Goal: Task Accomplishment & Management: Manage account settings

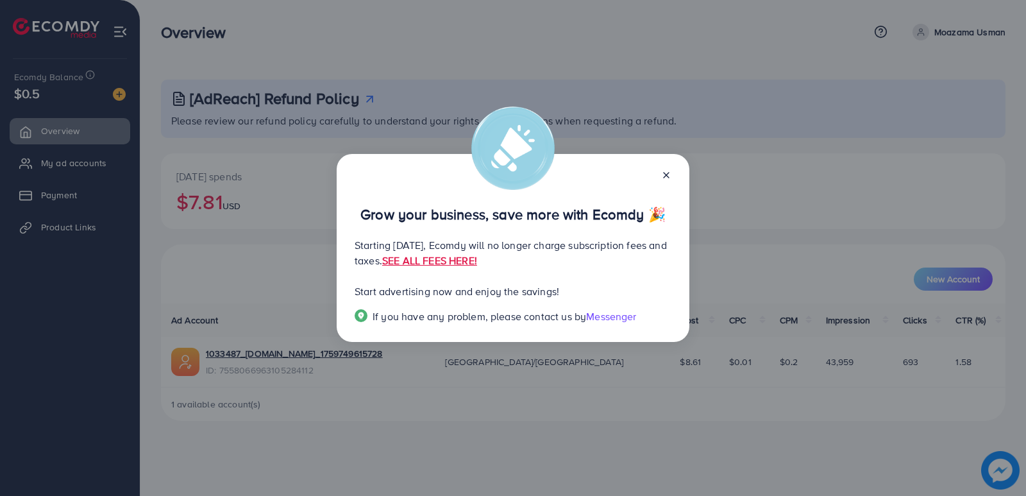
click at [666, 173] on icon at bounding box center [666, 175] width 10 height 10
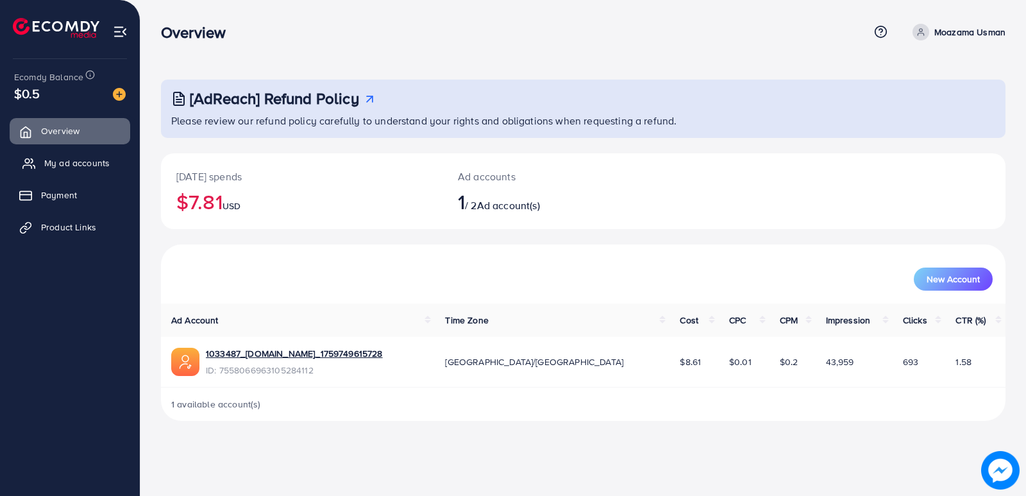
click at [53, 156] on link "My ad accounts" at bounding box center [70, 163] width 121 height 26
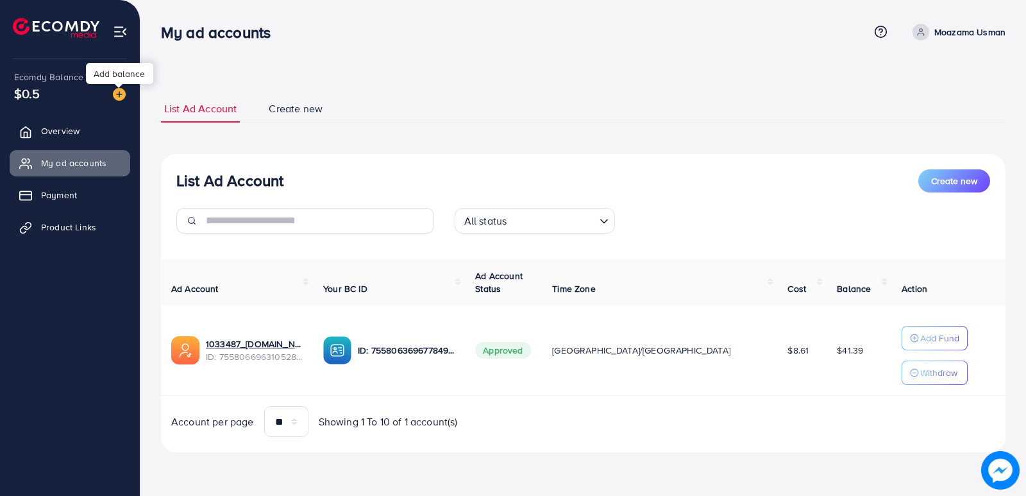
click at [121, 94] on img at bounding box center [119, 94] width 13 height 13
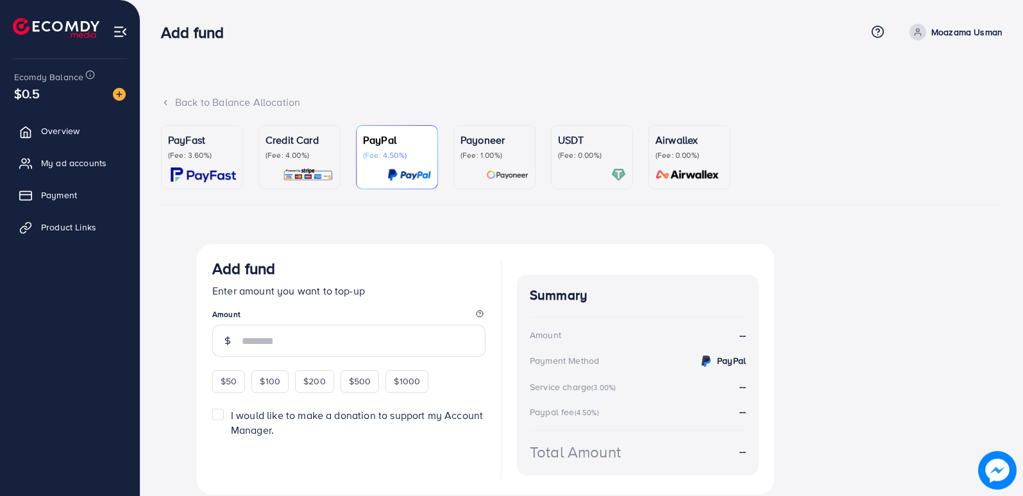
click at [609, 155] on p "(Fee: 0.00%)" at bounding box center [592, 155] width 68 height 10
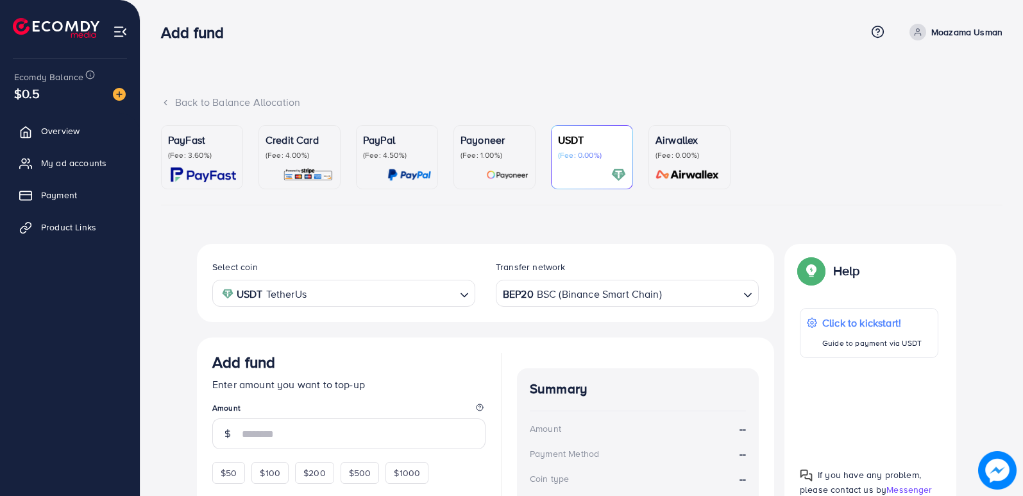
click at [297, 154] on p "(Fee: 4.00%)" at bounding box center [300, 155] width 68 height 10
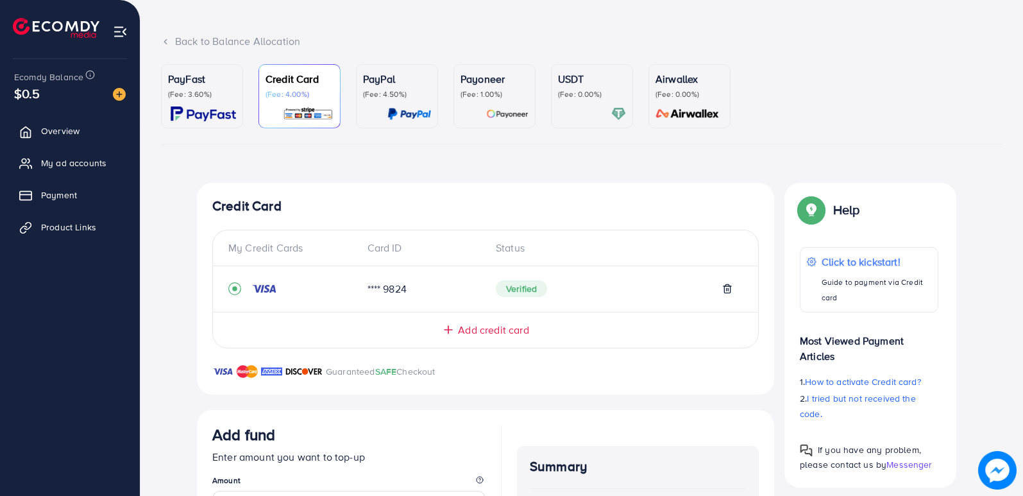
scroll to position [64, 0]
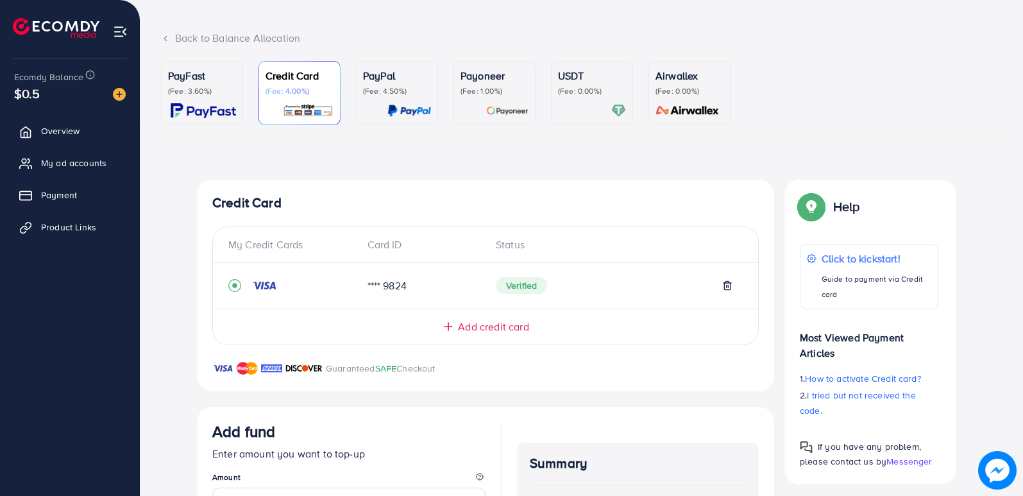
click at [505, 325] on span "Add credit card" at bounding box center [493, 326] width 71 height 15
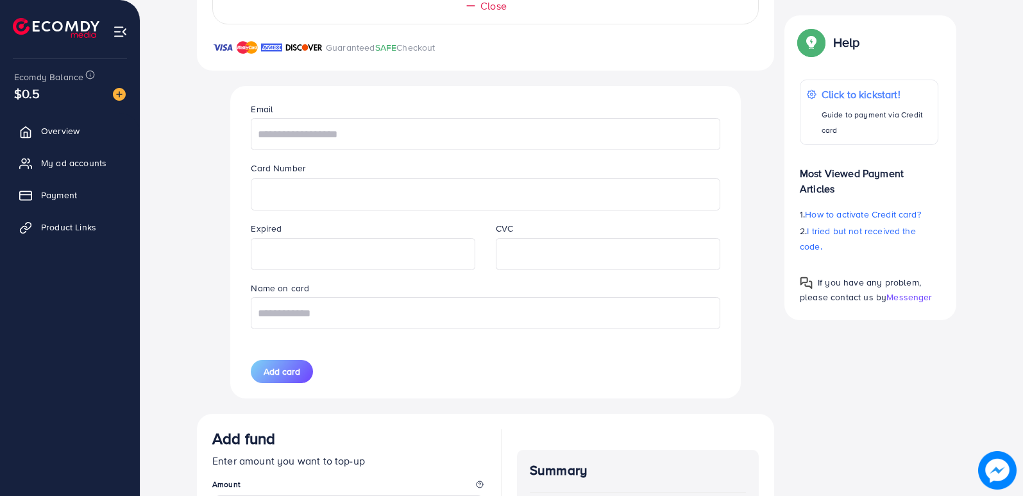
scroll to position [321, 0]
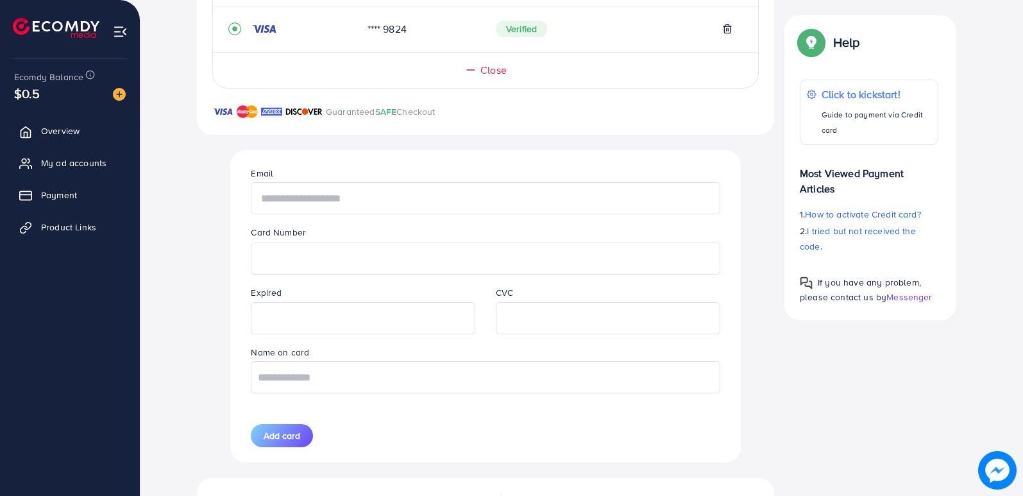
click at [326, 200] on input "text" at bounding box center [485, 198] width 469 height 32
type input "**********"
click at [301, 380] on input "text" at bounding box center [485, 377] width 469 height 32
type input "**********"
click at [276, 437] on span "Add card" at bounding box center [282, 435] width 37 height 13
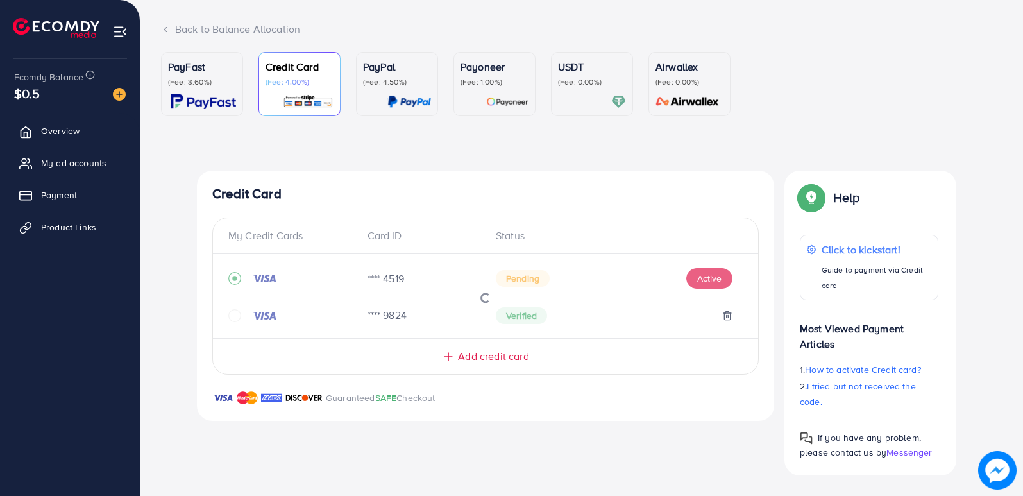
scroll to position [73, 0]
click at [72, 228] on span "Product Links" at bounding box center [71, 227] width 55 height 13
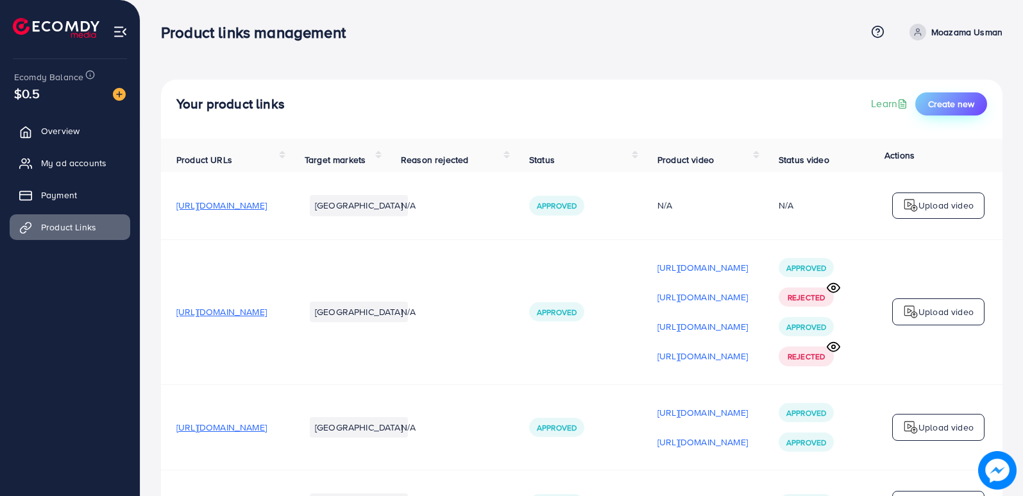
click at [956, 105] on span "Create new" at bounding box center [951, 103] width 46 height 13
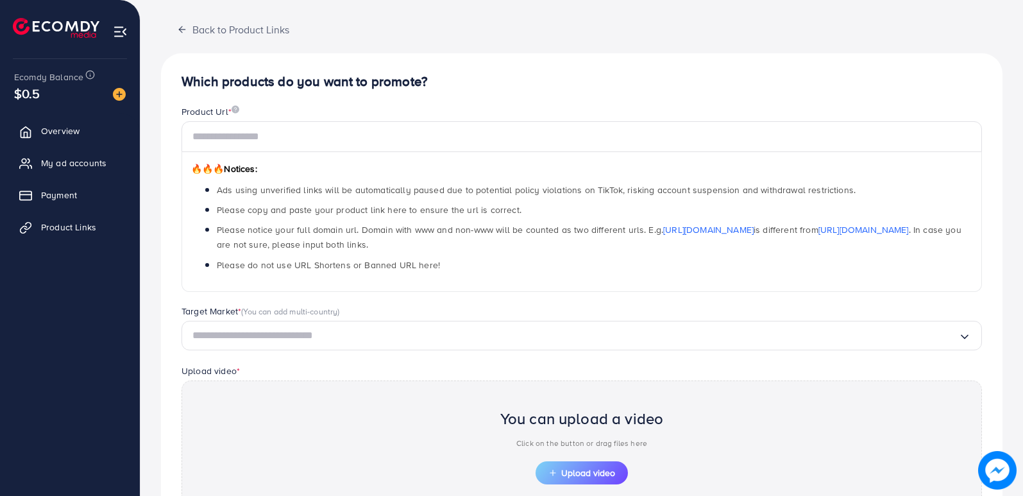
scroll to position [192, 0]
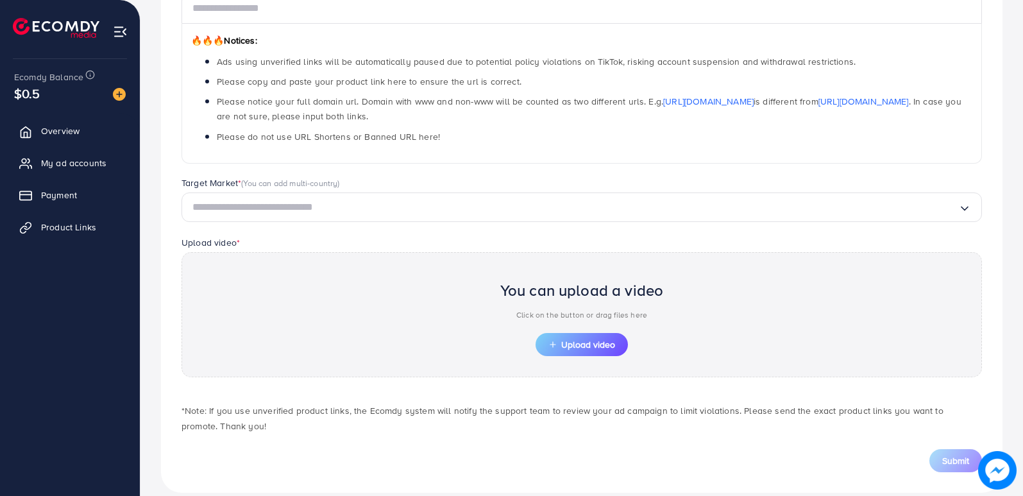
click at [315, 203] on input "Search for option" at bounding box center [575, 208] width 766 height 20
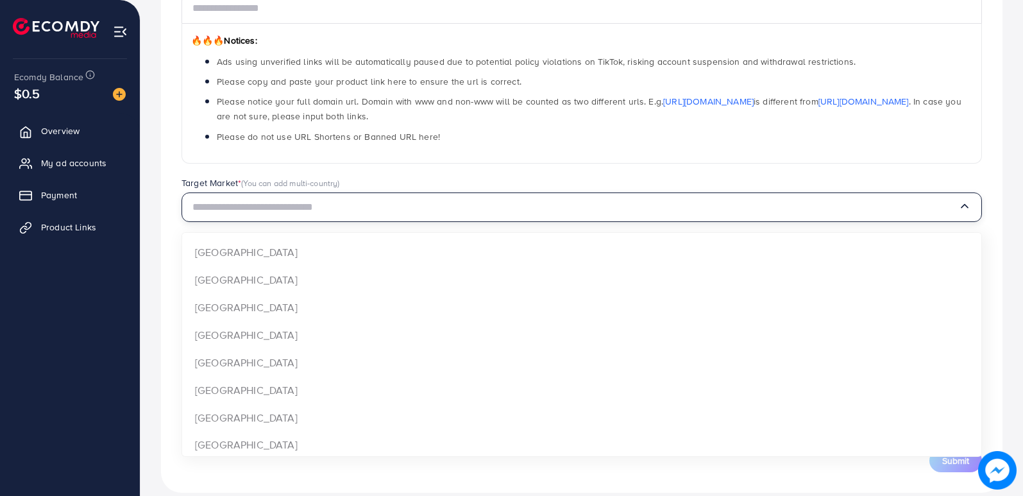
scroll to position [852, 0]
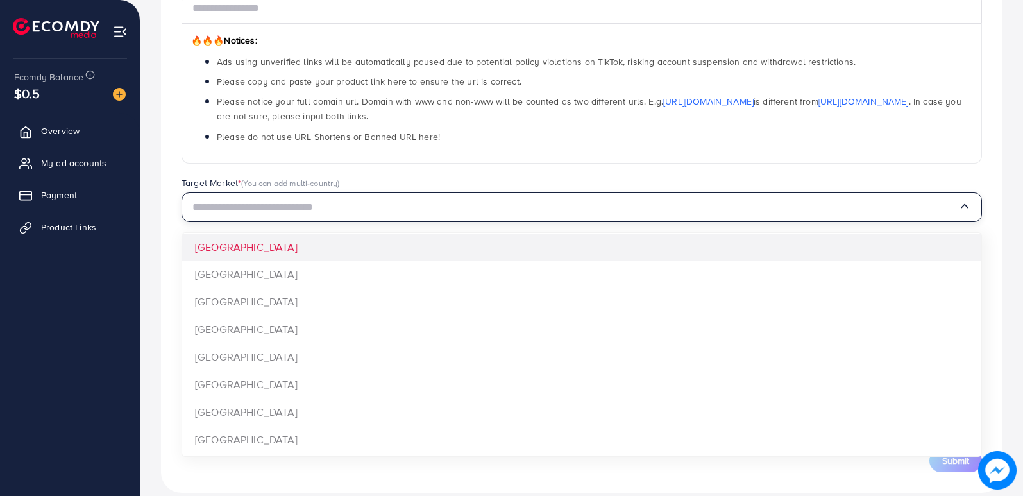
click at [307, 203] on input "Search for option" at bounding box center [575, 208] width 766 height 20
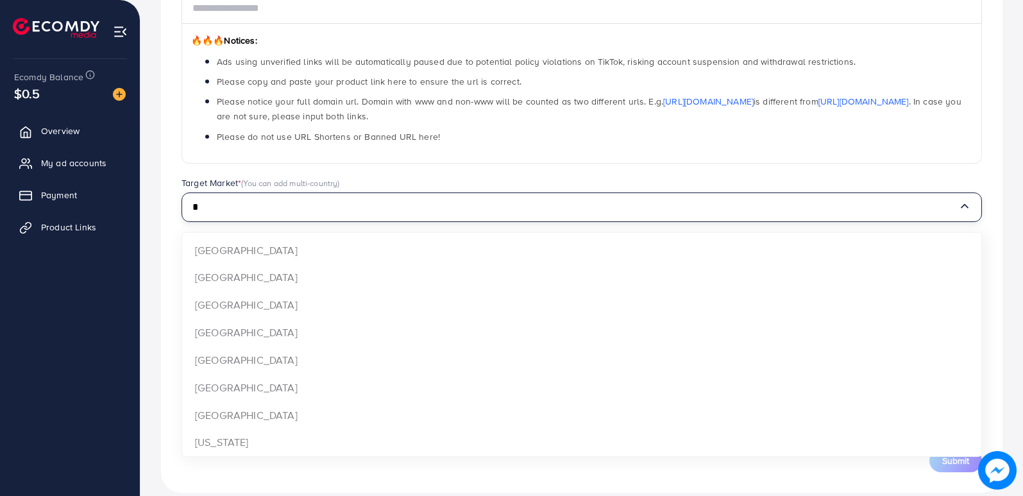
scroll to position [0, 0]
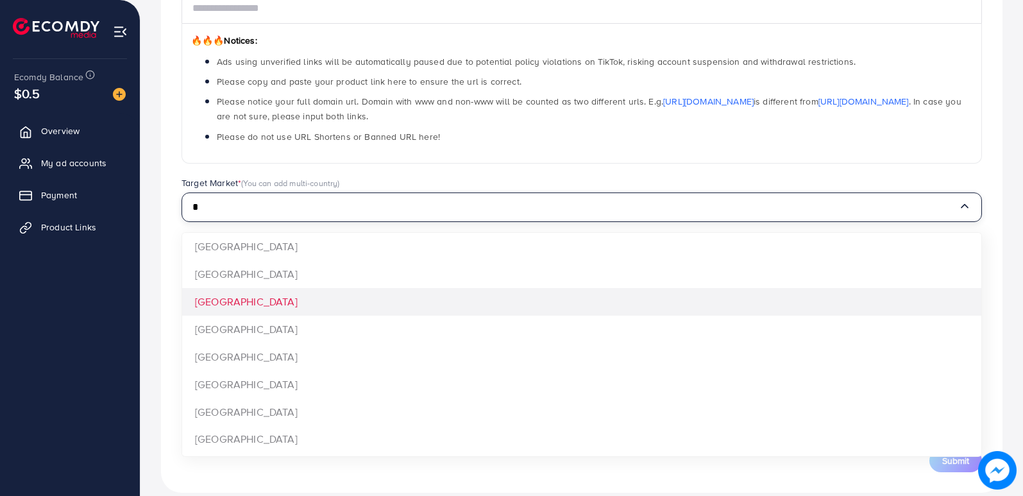
type input "*"
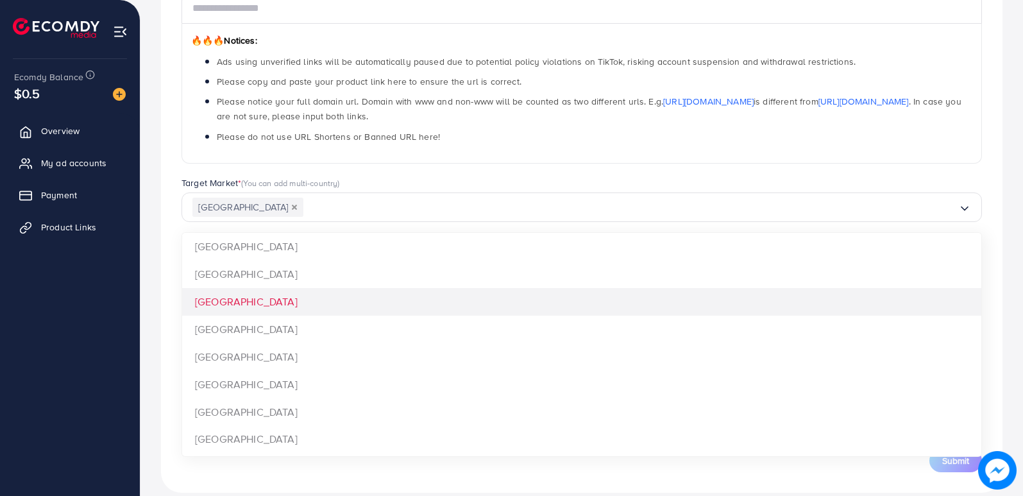
click at [281, 304] on div "Which products do you want to promote? Product Url * 🔥🔥🔥 Notices: Ads using unv…" at bounding box center [581, 209] width 841 height 568
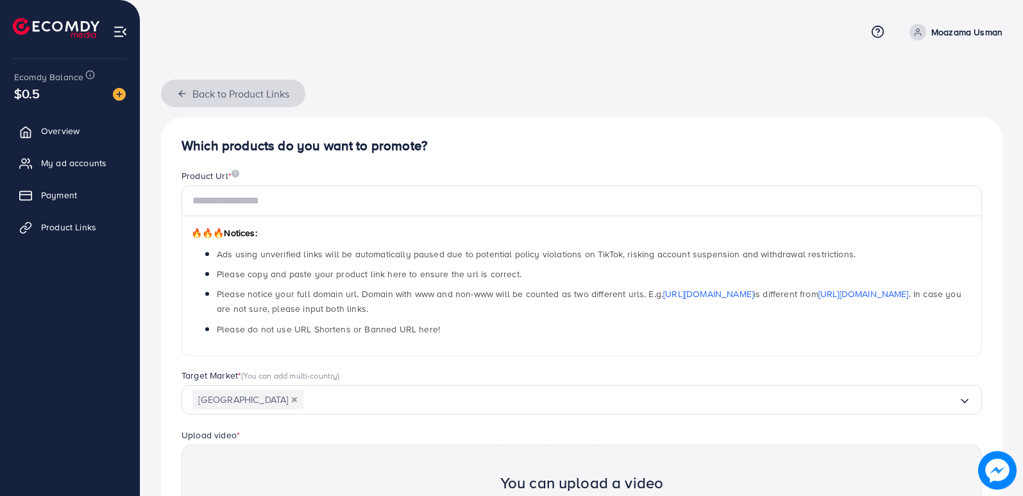
click at [181, 92] on icon "button" at bounding box center [182, 94] width 10 height 10
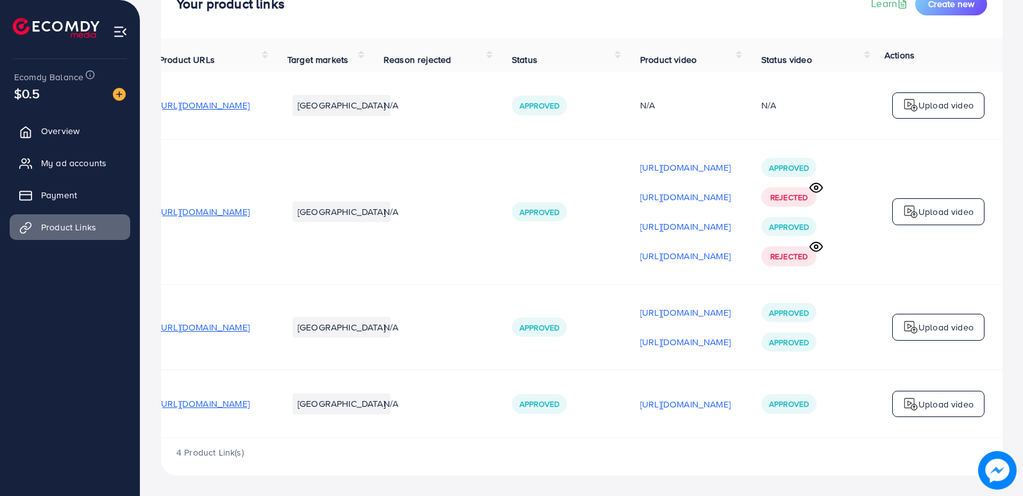
scroll to position [43, 0]
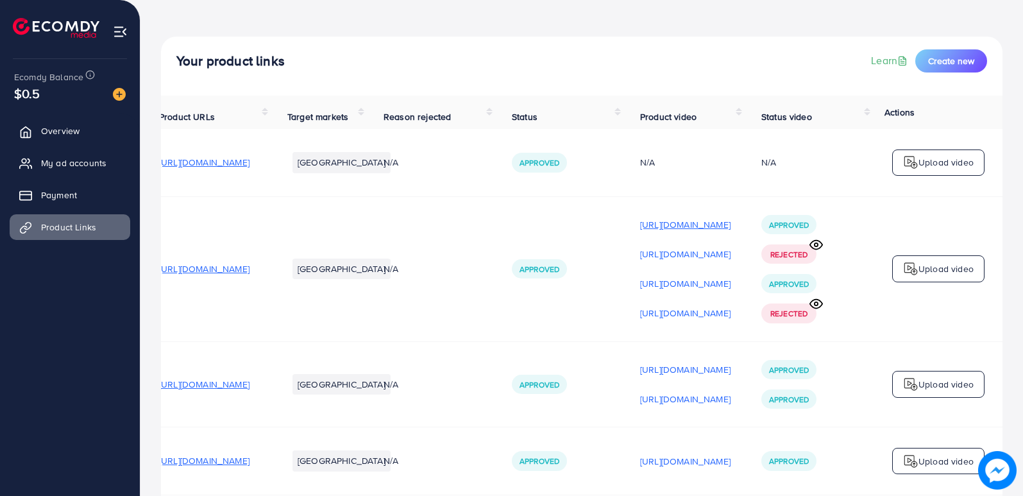
click at [657, 227] on p "[URL][DOMAIN_NAME]" at bounding box center [685, 224] width 90 height 15
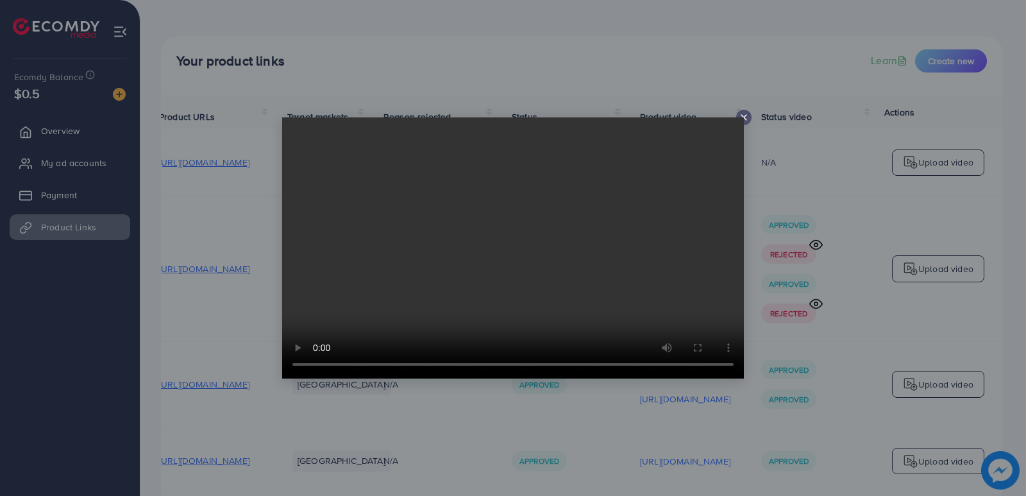
click at [745, 116] on icon at bounding box center [744, 117] width 10 height 10
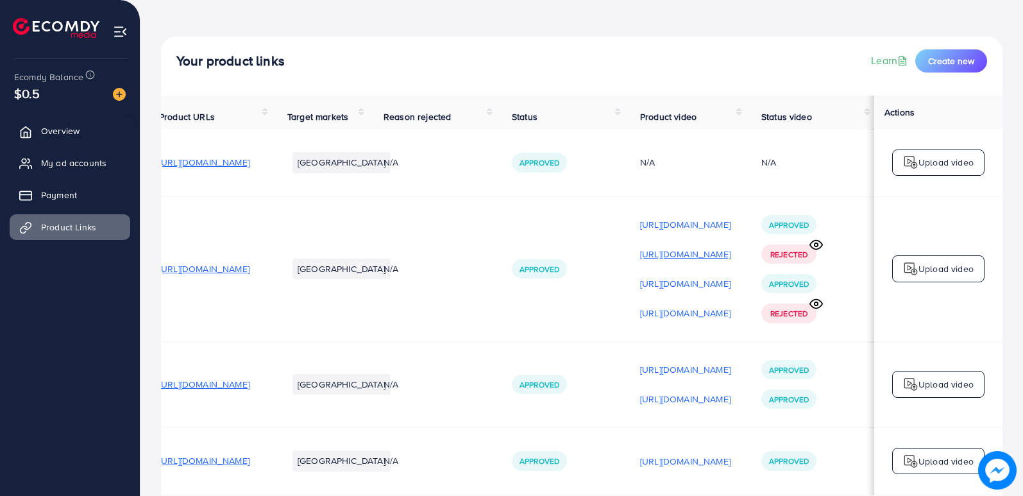
click at [640, 257] on p "[URL][DOMAIN_NAME]" at bounding box center [685, 253] width 90 height 15
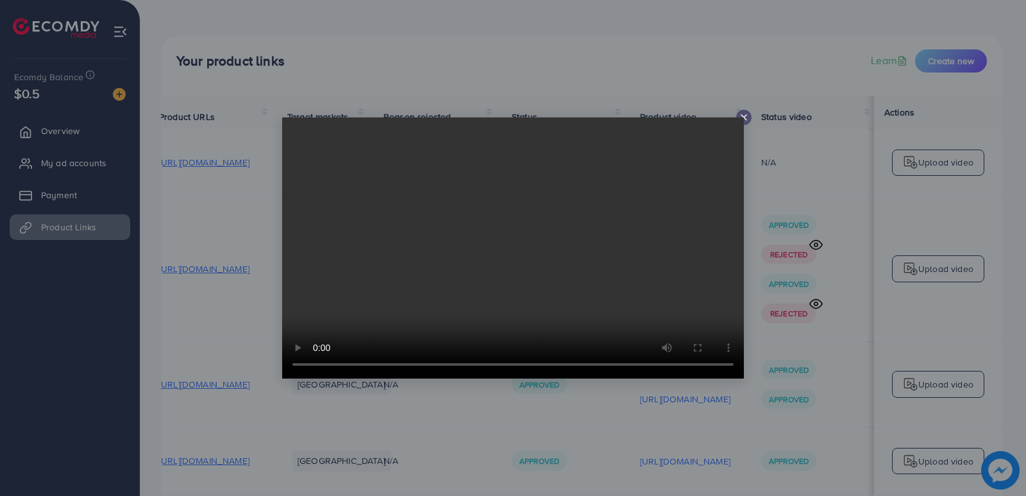
click at [741, 114] on icon at bounding box center [744, 117] width 10 height 10
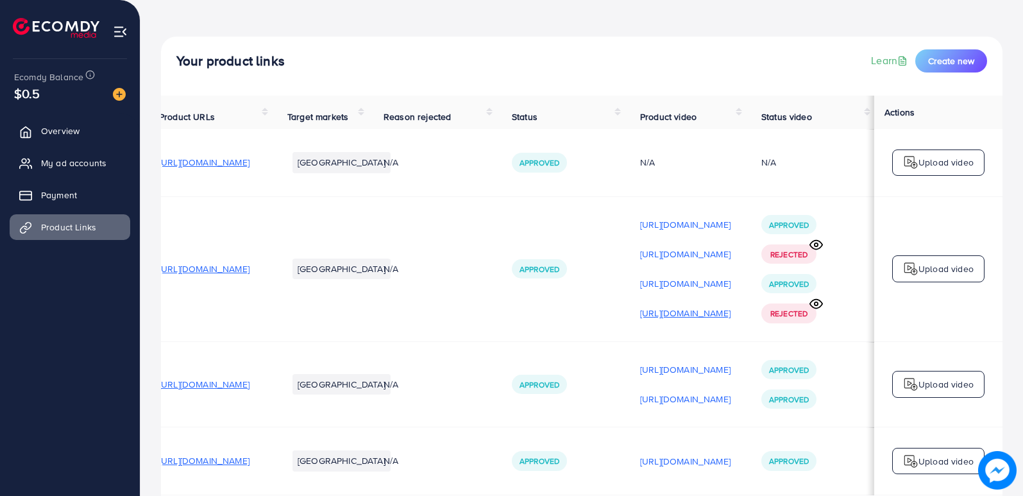
click at [658, 319] on p "[URL][DOMAIN_NAME]" at bounding box center [685, 312] width 90 height 15
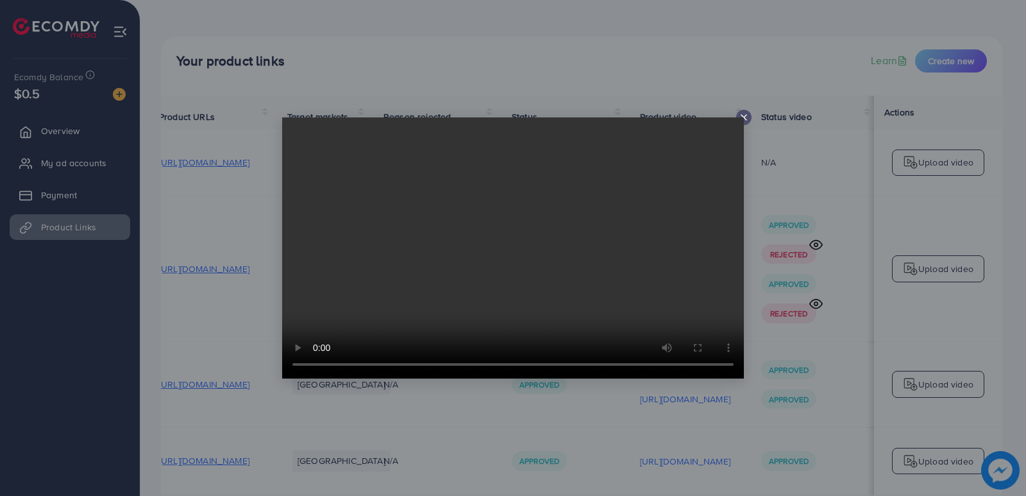
click at [744, 115] on icon at bounding box center [744, 117] width 10 height 10
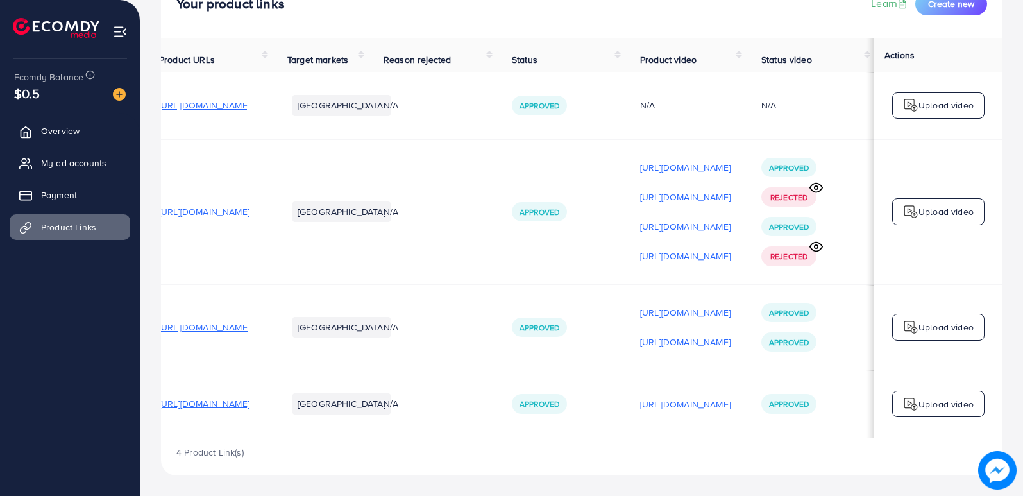
scroll to position [0, 174]
click at [786, 257] on span "Rejected" at bounding box center [788, 256] width 37 height 11
click at [818, 242] on icon at bounding box center [815, 246] width 13 height 13
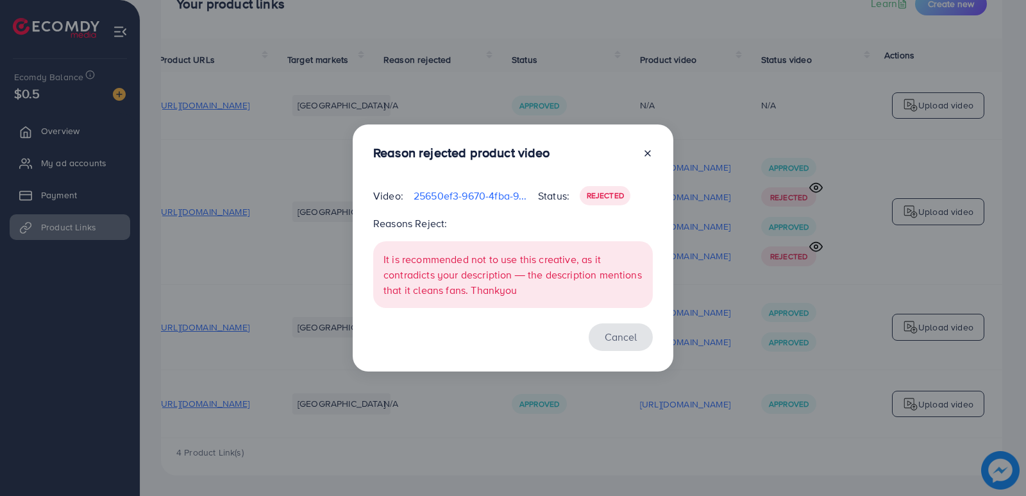
click at [612, 332] on button "Cancel" at bounding box center [621, 337] width 64 height 28
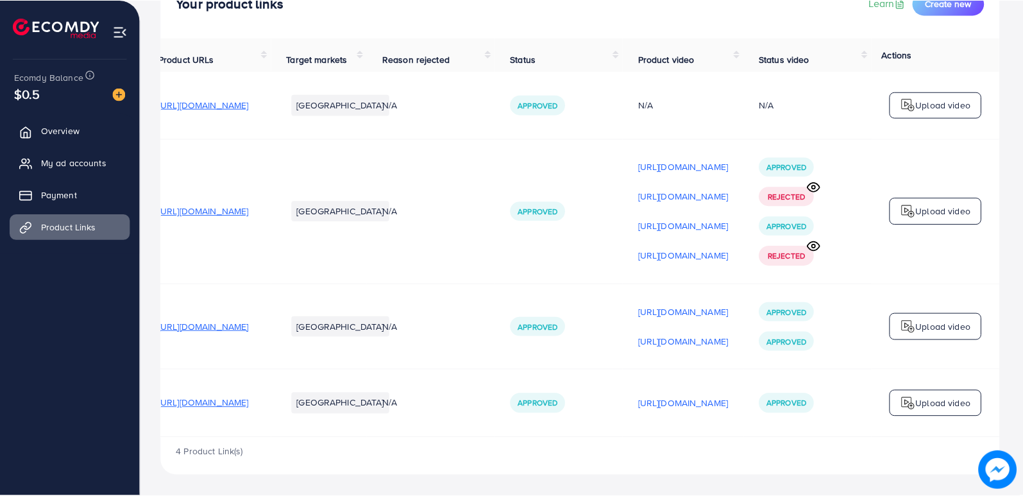
scroll to position [0, 171]
click at [818, 186] on circle at bounding box center [815, 187] width 3 height 3
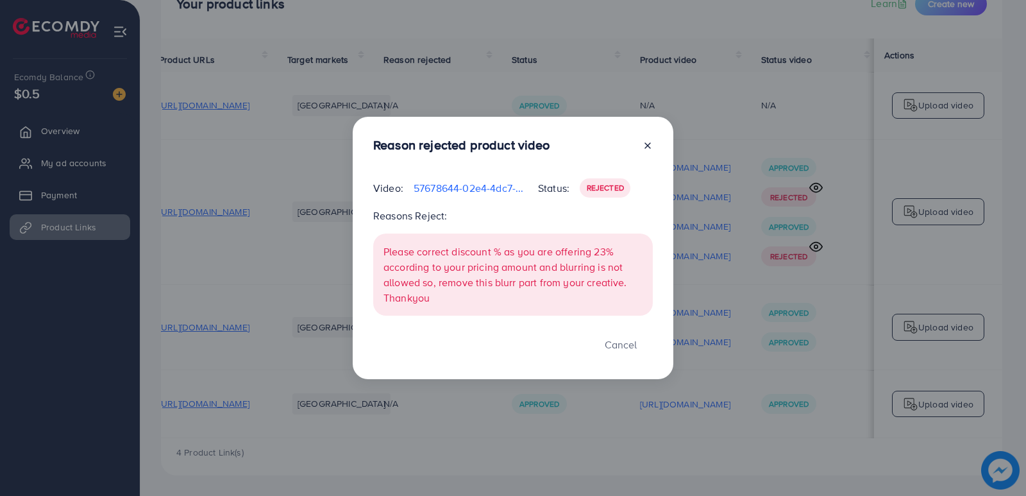
click at [651, 142] on icon at bounding box center [648, 145] width 10 height 10
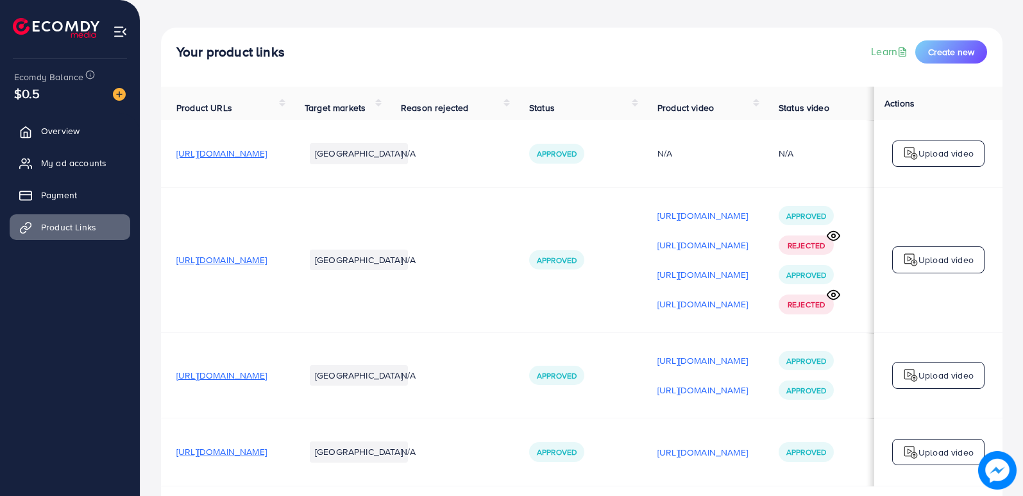
scroll to position [0, 0]
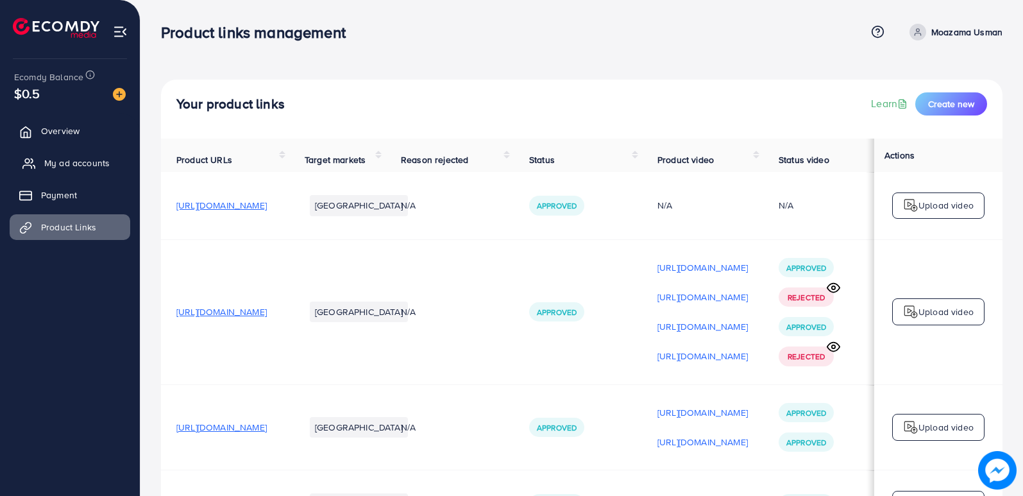
click at [38, 164] on link "My ad accounts" at bounding box center [70, 163] width 121 height 26
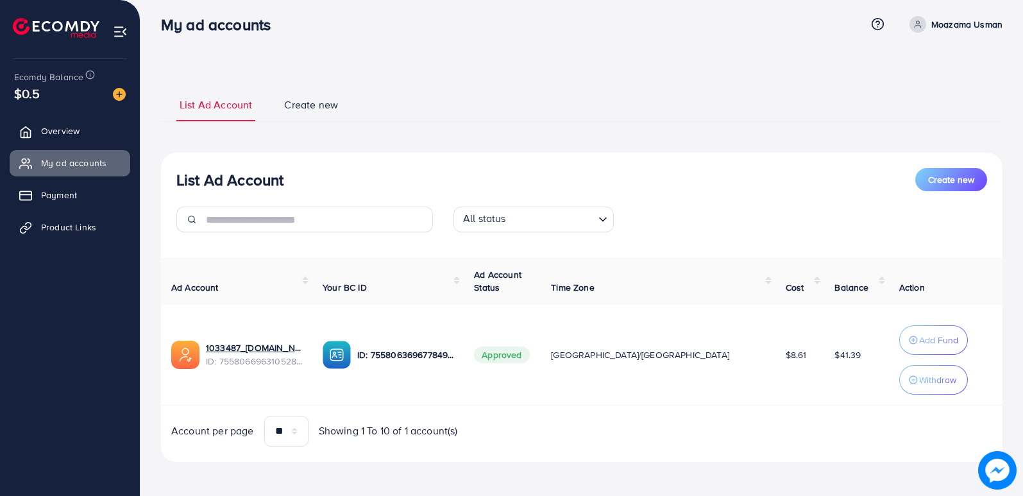
scroll to position [10, 0]
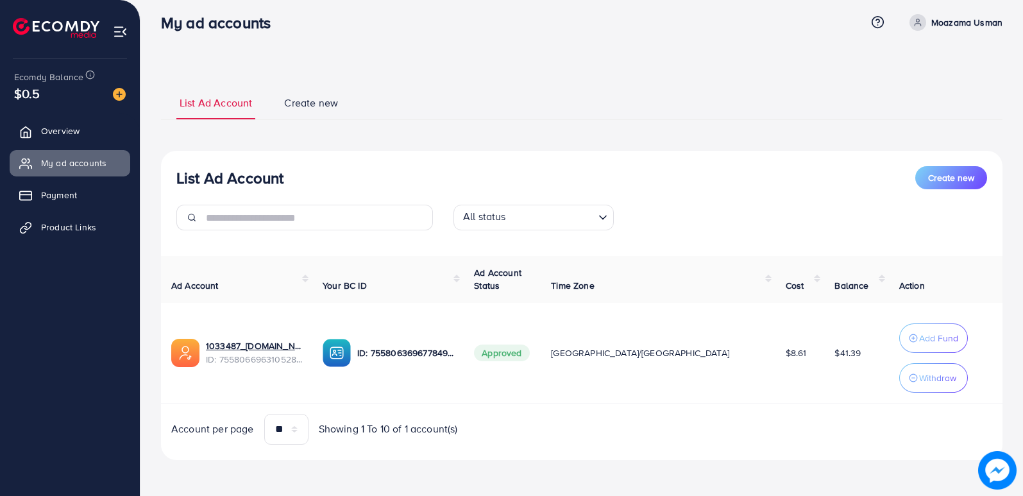
click at [181, 353] on img at bounding box center [185, 353] width 28 height 28
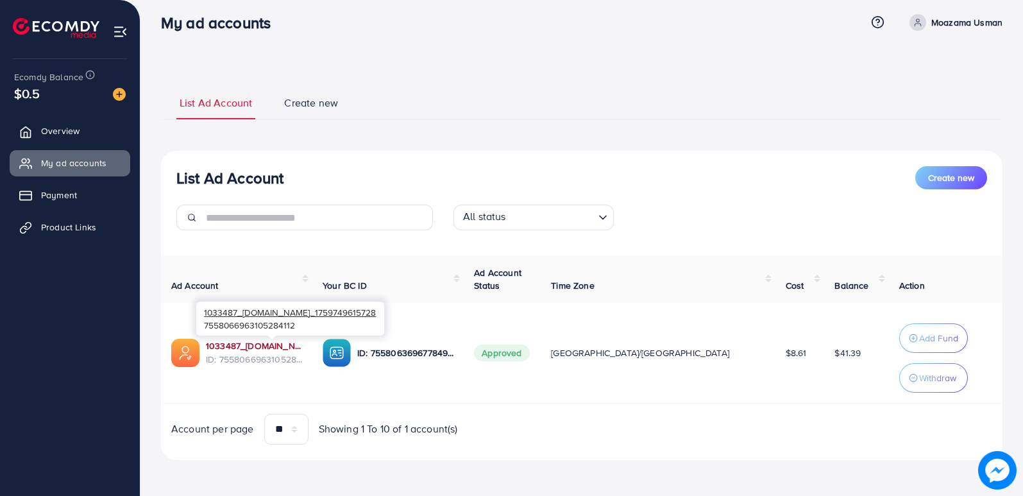
click at [255, 341] on link "1033487_[DOMAIN_NAME]_1759749615728" at bounding box center [254, 345] width 96 height 13
